Goal: Transaction & Acquisition: Purchase product/service

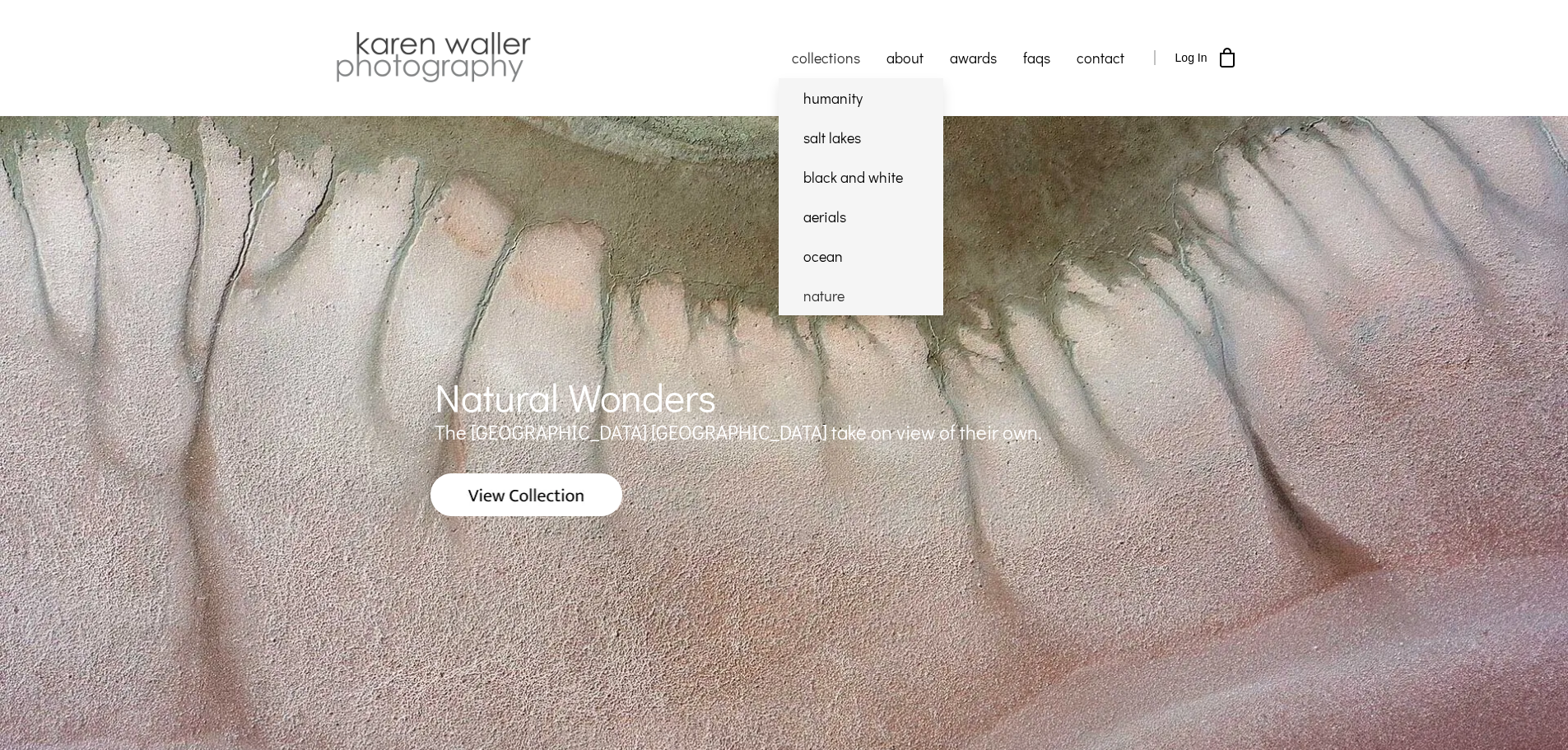
click at [814, 296] on link "nature" at bounding box center [861, 296] width 165 height 39
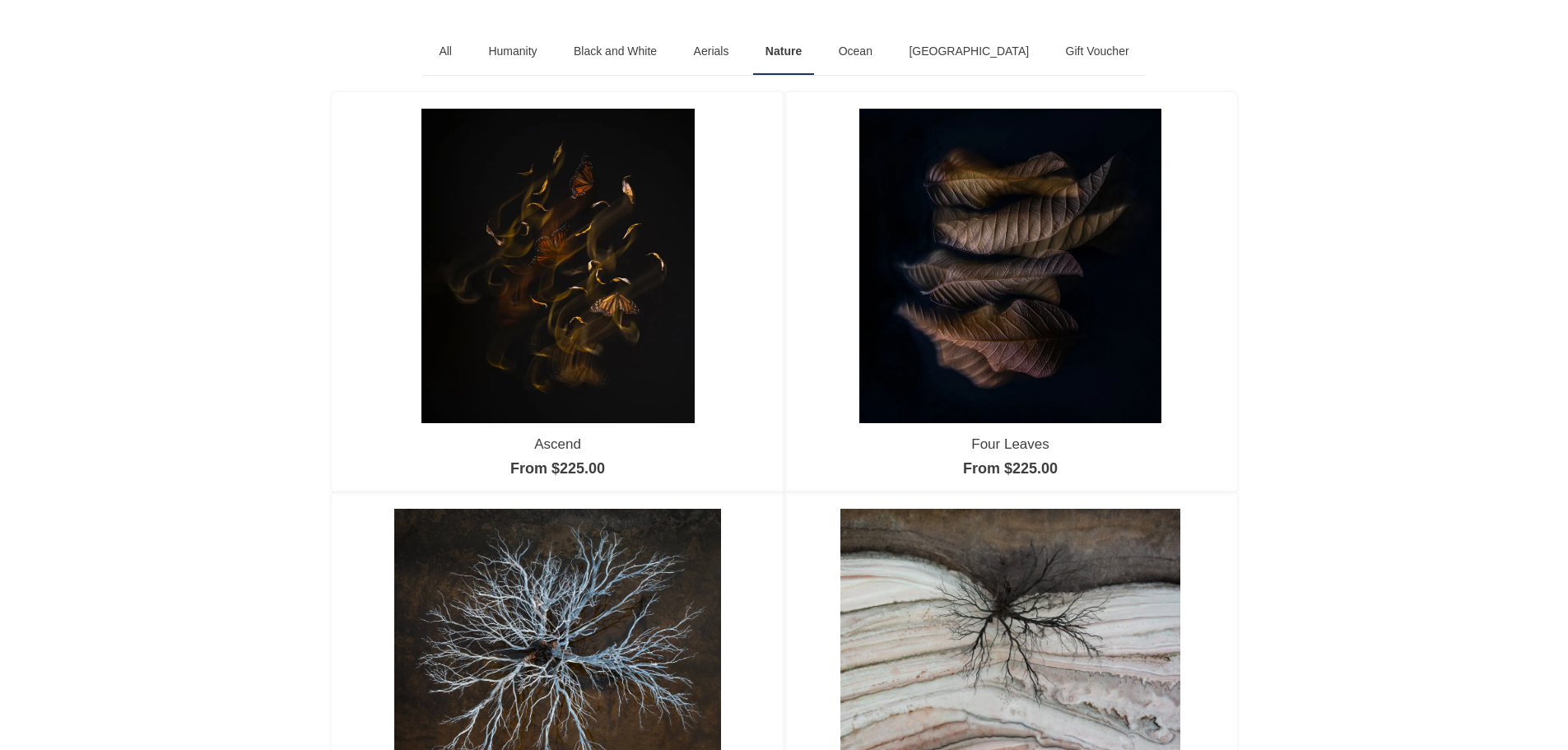
scroll to position [146, 0]
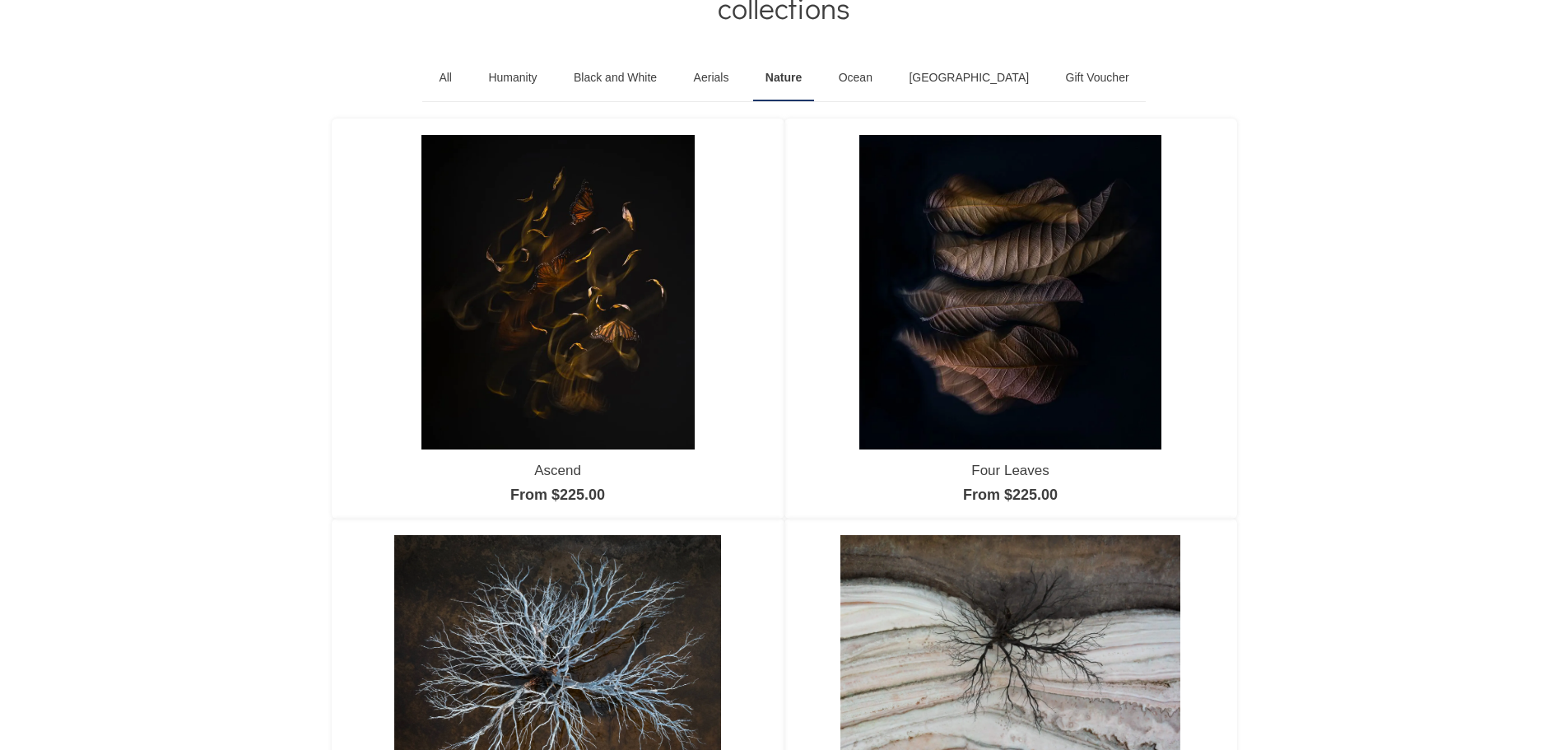
click at [569, 269] on img at bounding box center [558, 292] width 274 height 315
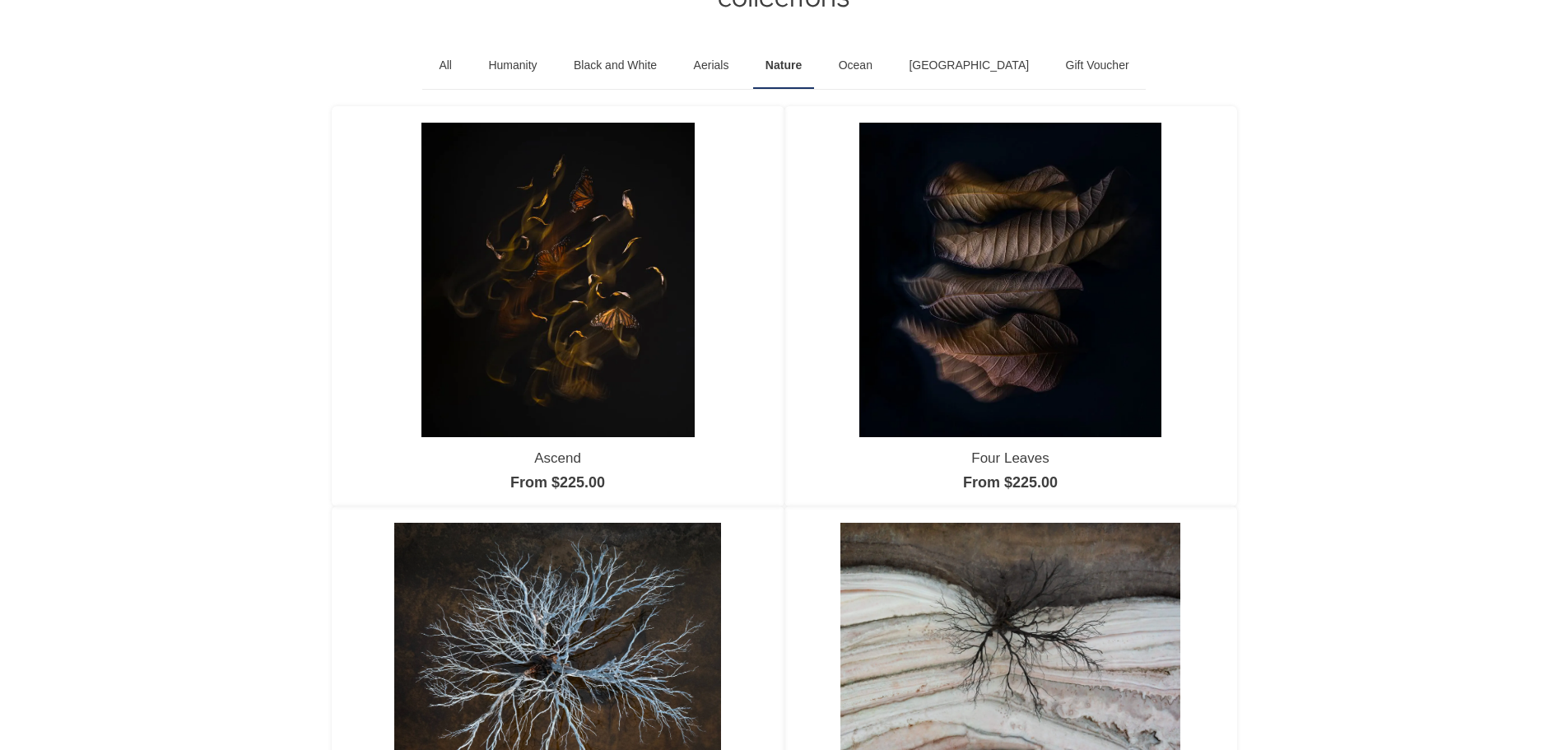
scroll to position [165, 0]
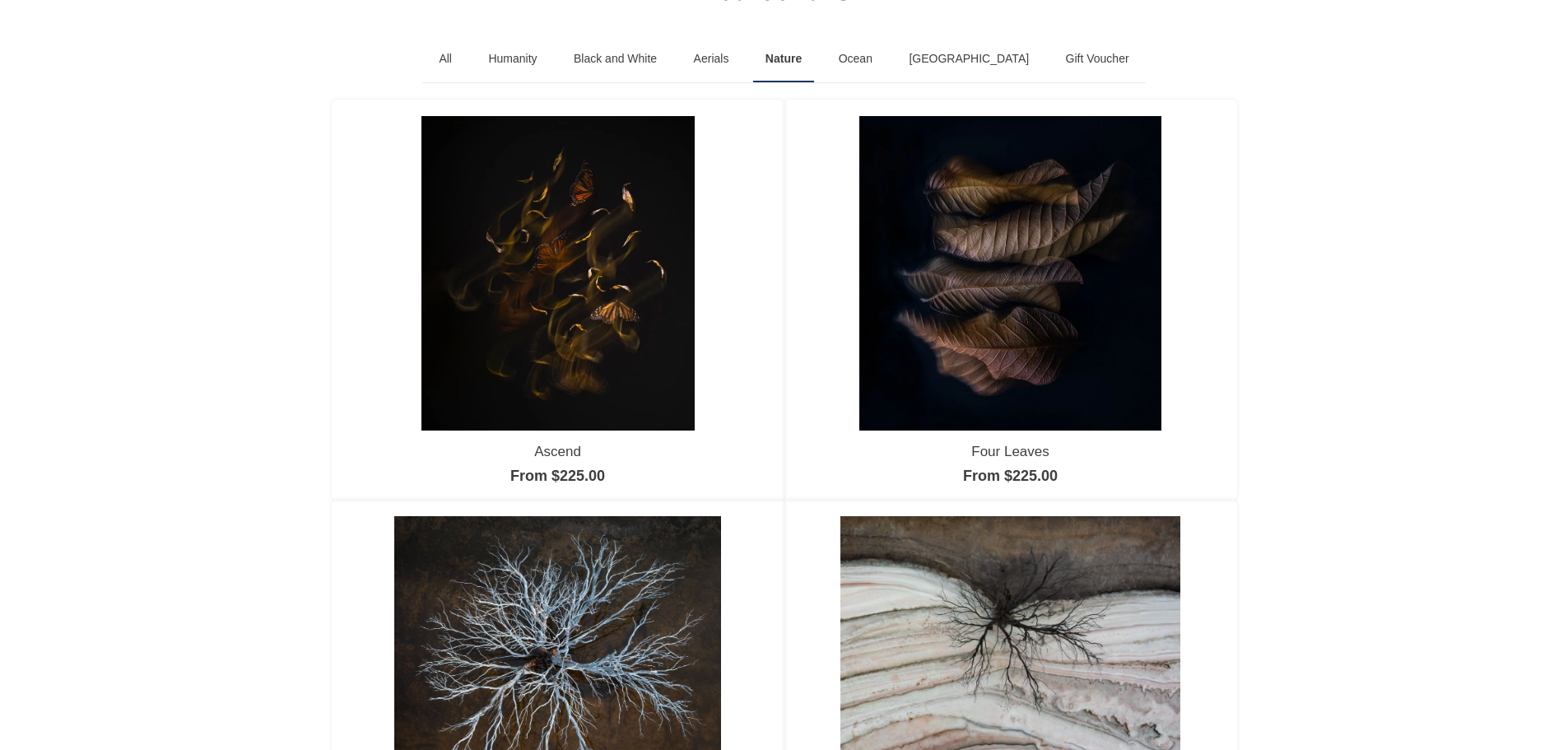
click at [885, 55] on link "Ocean" at bounding box center [856, 59] width 58 height 46
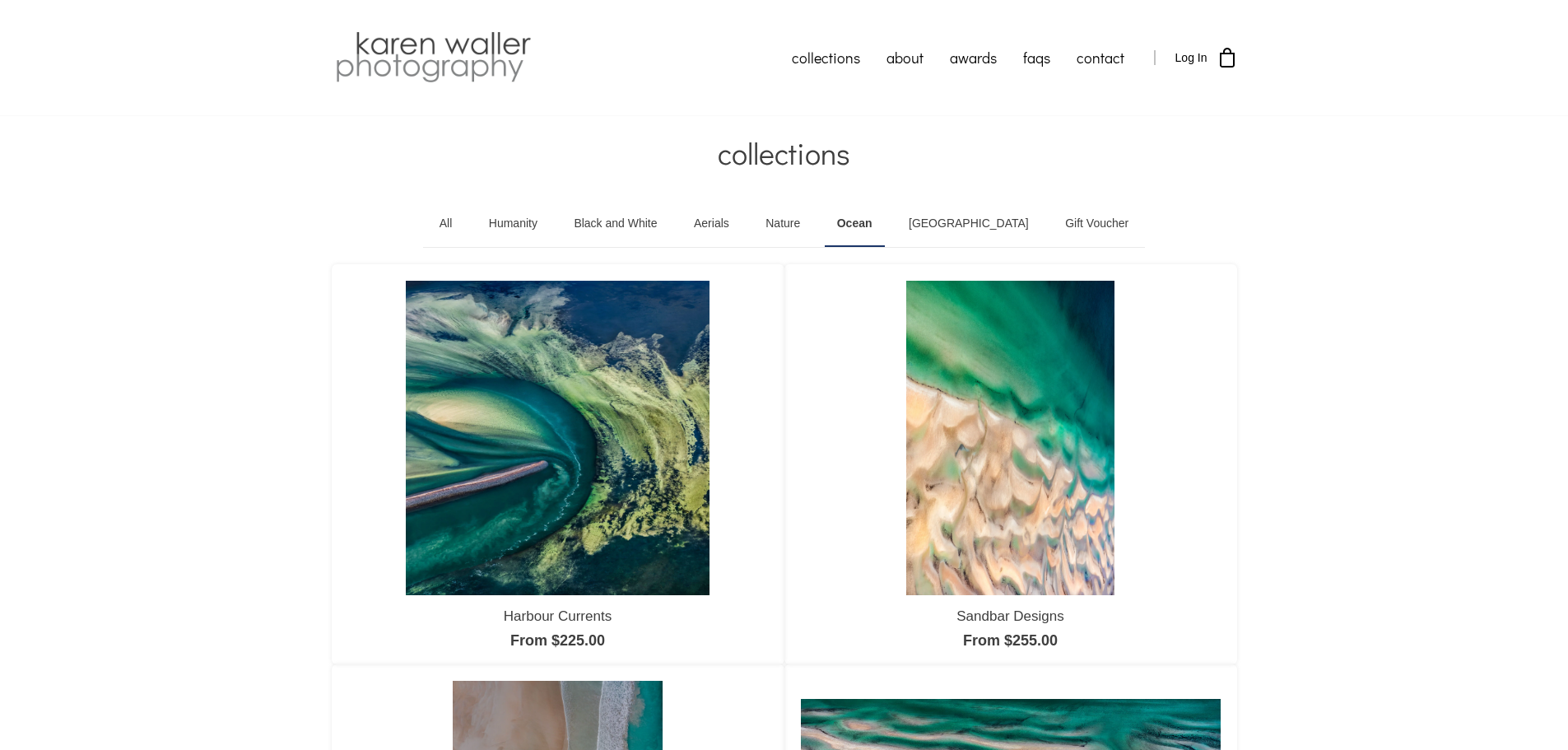
click at [973, 222] on link "[GEOGRAPHIC_DATA]" at bounding box center [968, 224] width 145 height 46
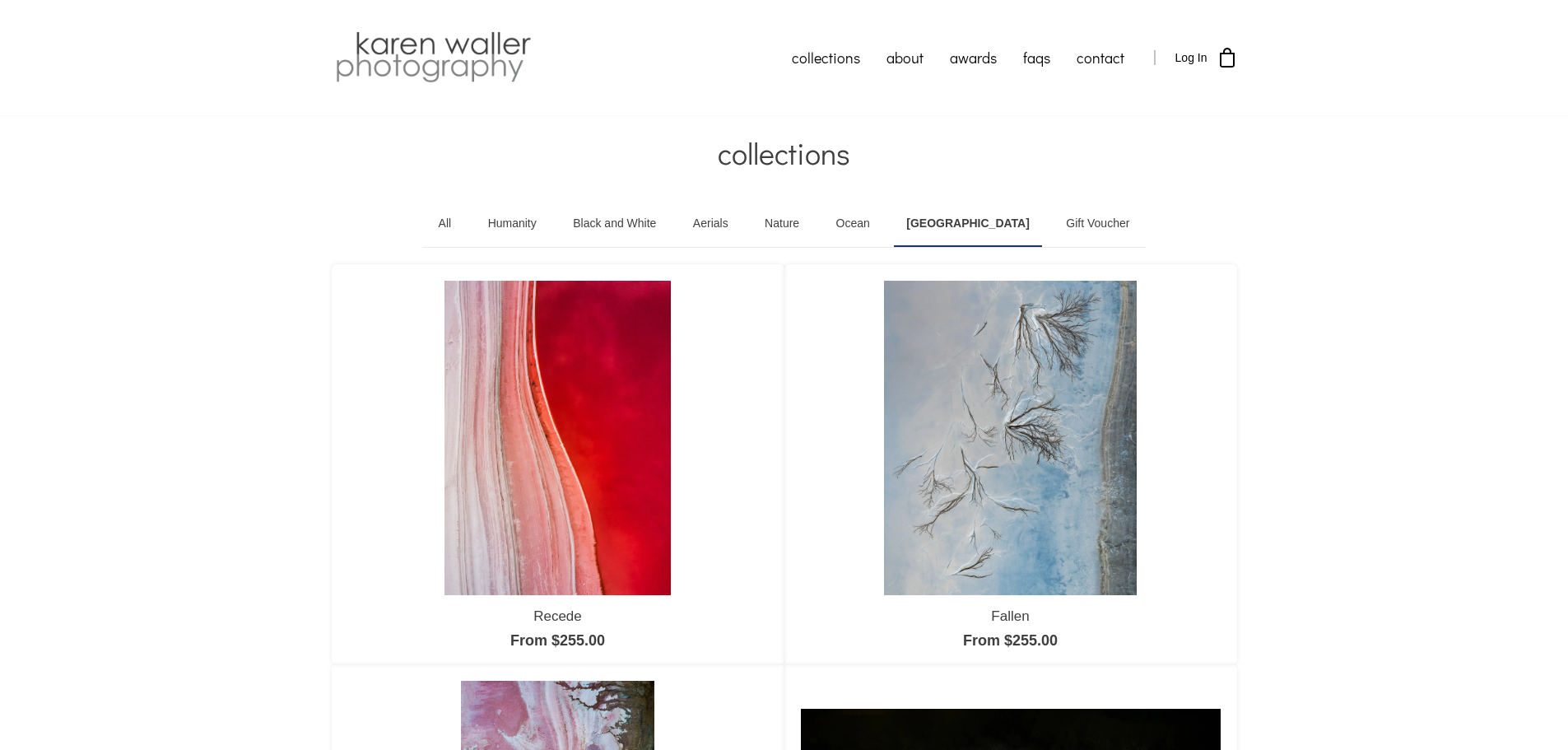
click at [627, 222] on link "Black and White" at bounding box center [615, 224] width 108 height 46
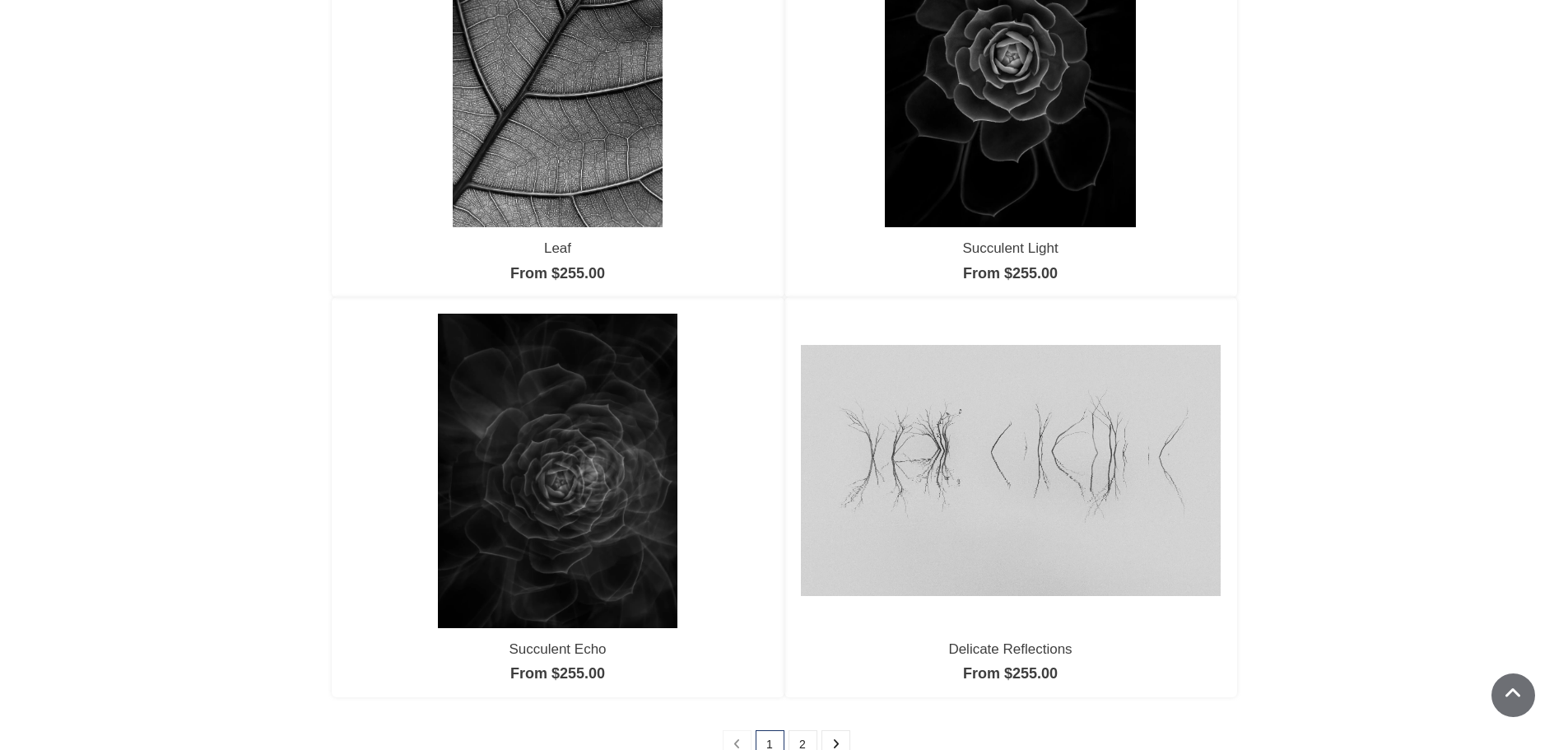
scroll to position [1236, 0]
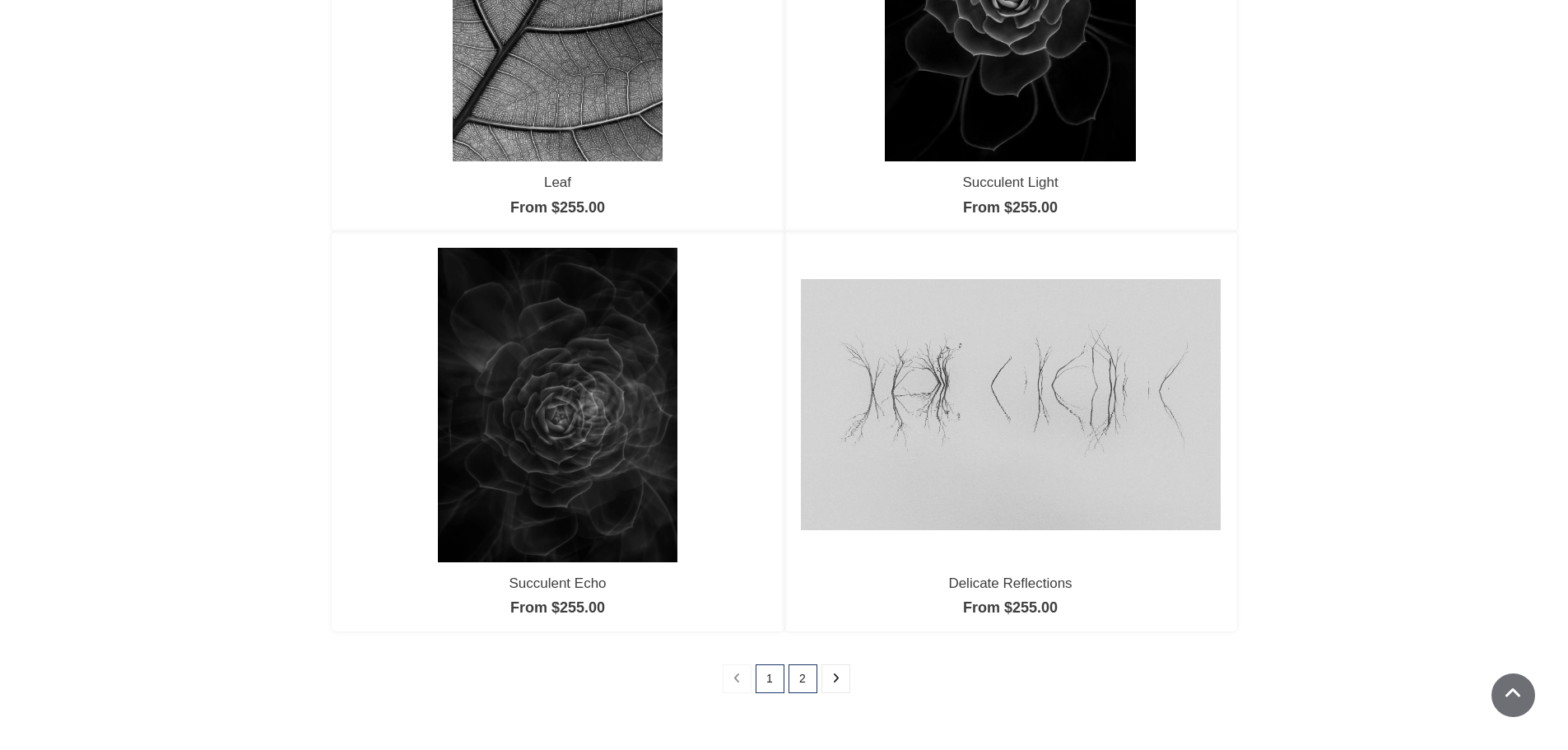
click at [804, 685] on link "2" at bounding box center [803, 680] width 29 height 29
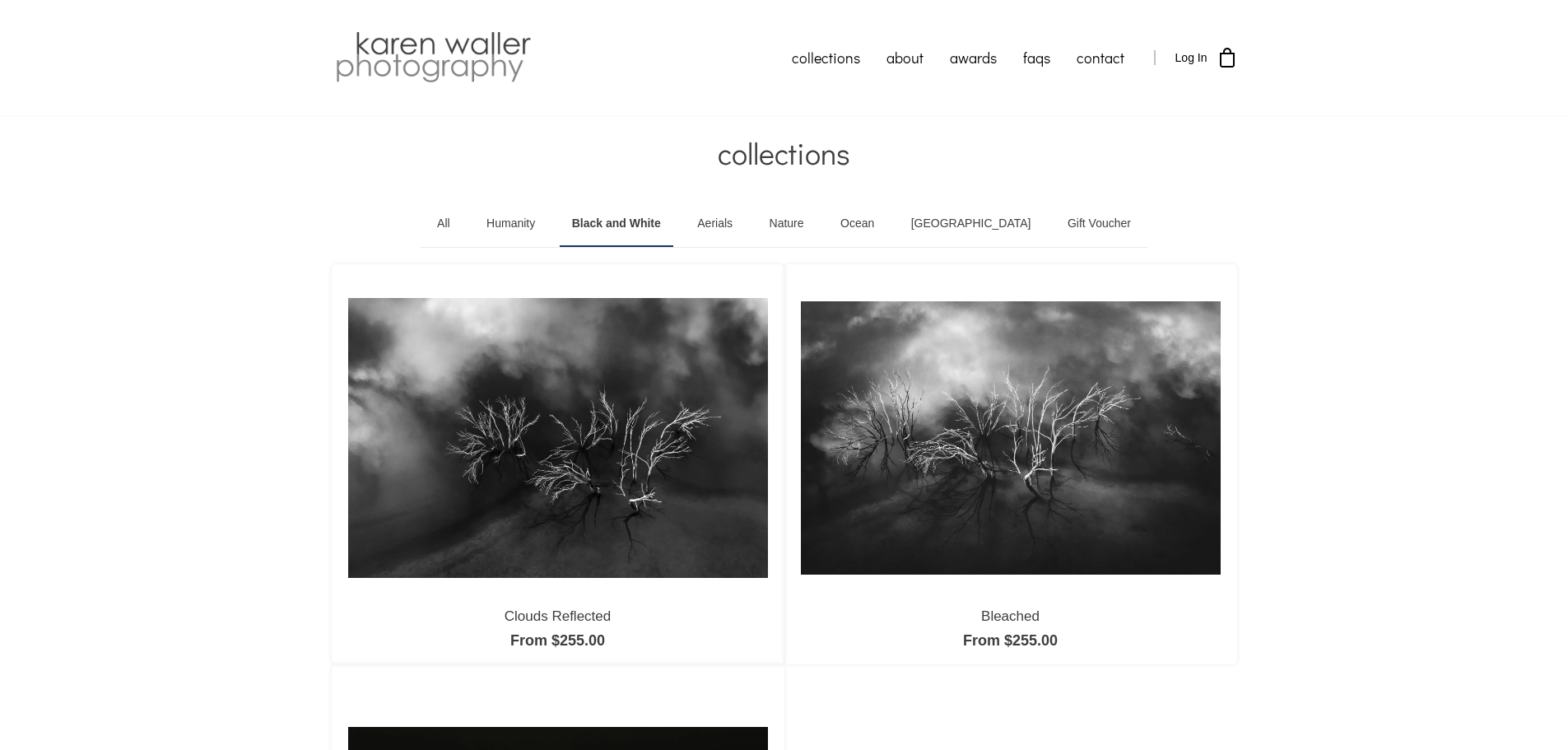
click at [531, 221] on link "Humanity" at bounding box center [510, 224] width 73 height 46
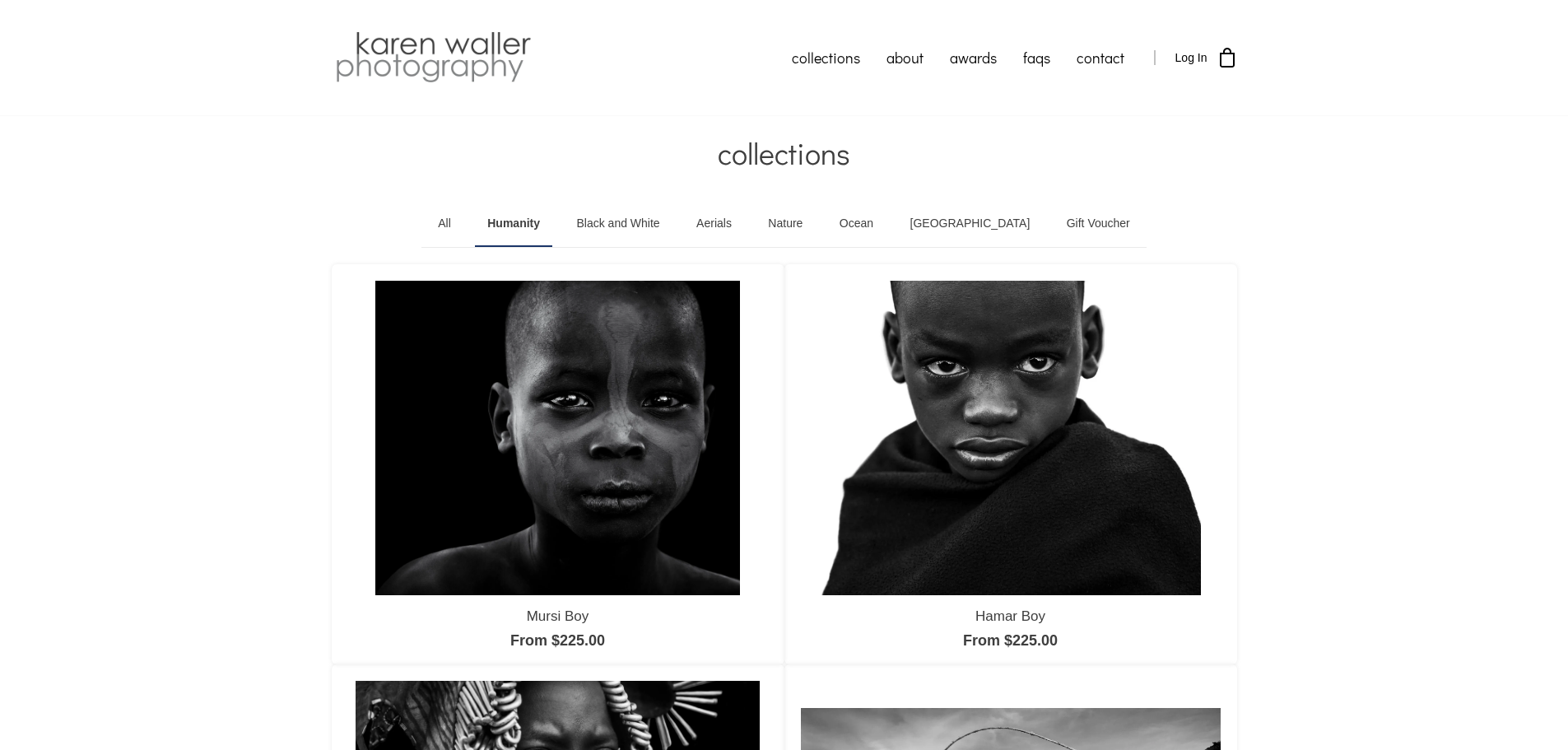
click at [815, 222] on link "Nature" at bounding box center [785, 224] width 59 height 46
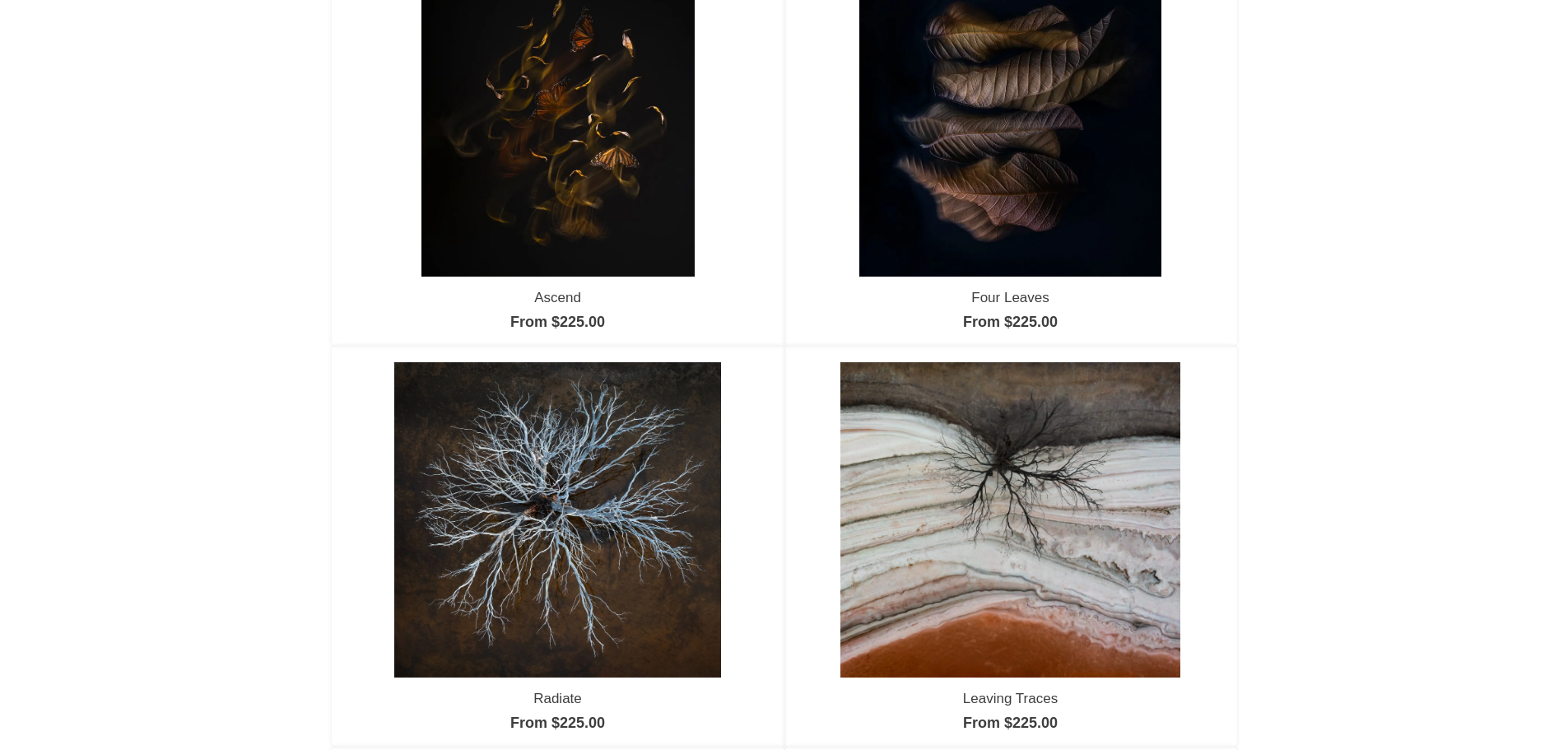
scroll to position [330, 0]
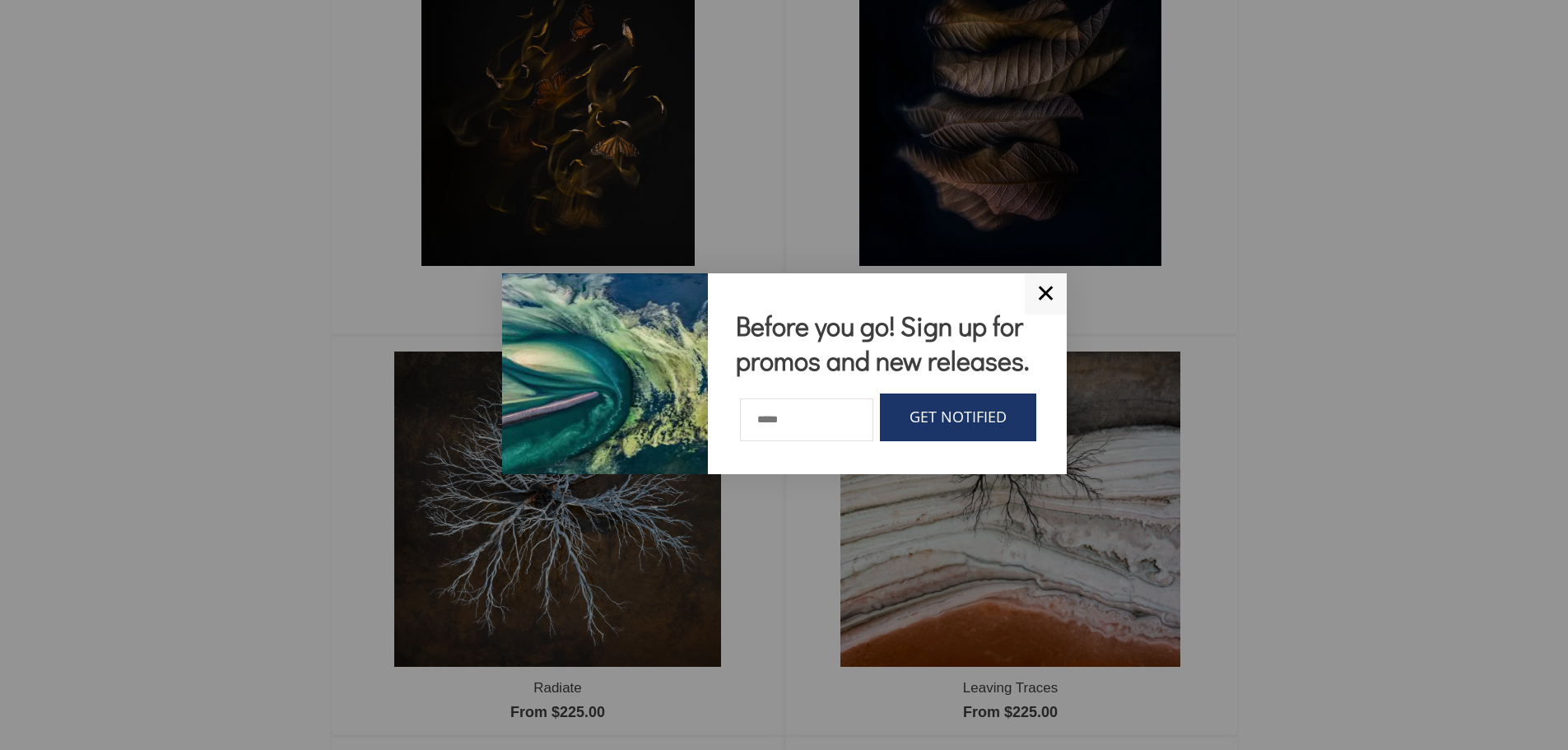
drag, startPoint x: 1052, startPoint y: 292, endPoint x: 1028, endPoint y: 295, distance: 24.2
click at [1052, 293] on link "✕" at bounding box center [1046, 294] width 42 height 41
